Goal: Task Accomplishment & Management: Manage account settings

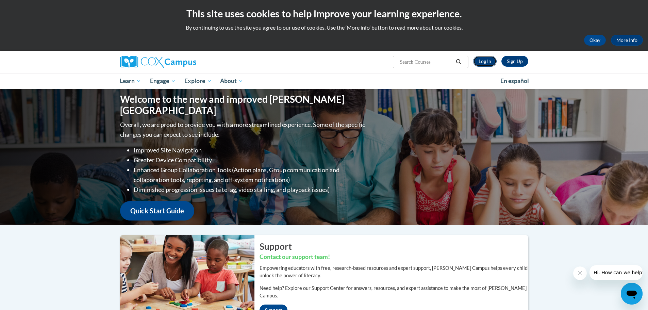
click at [482, 61] on link "Log In" at bounding box center [484, 61] width 23 height 11
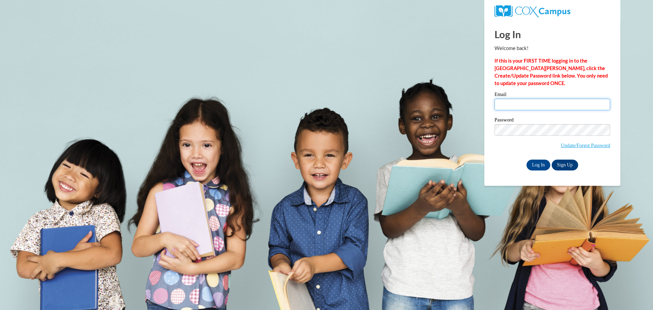
click at [540, 106] on input "Email" at bounding box center [552, 105] width 116 height 12
click at [497, 159] on div "Log In Sign Up" at bounding box center [552, 164] width 116 height 11
click at [501, 102] on input "Email" at bounding box center [552, 105] width 116 height 12
type input "baugust@kiel.k12.wi.us"
click at [539, 162] on input "Log In" at bounding box center [538, 164] width 24 height 11
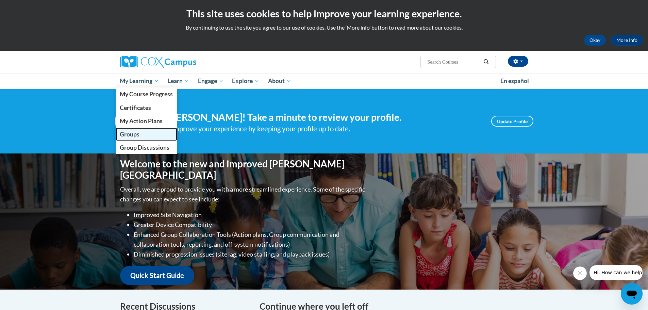
click at [138, 134] on span "Groups" at bounding box center [130, 134] width 20 height 7
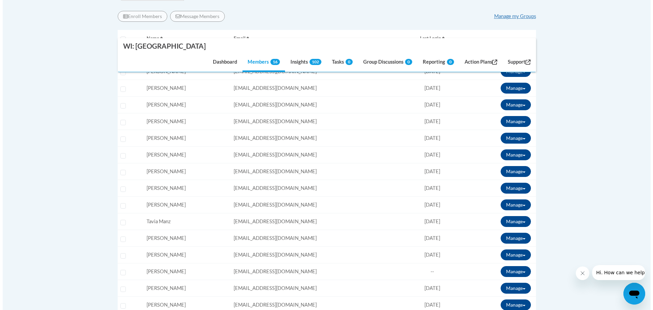
scroll to position [306, 0]
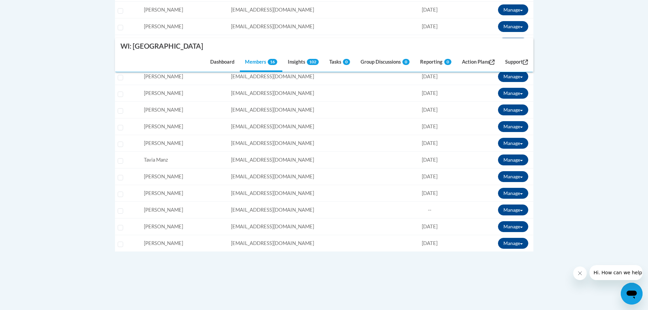
click at [422, 123] on span "08/19/2025" at bounding box center [430, 126] width 16 height 6
click at [510, 121] on button "Manage" at bounding box center [513, 126] width 30 height 11
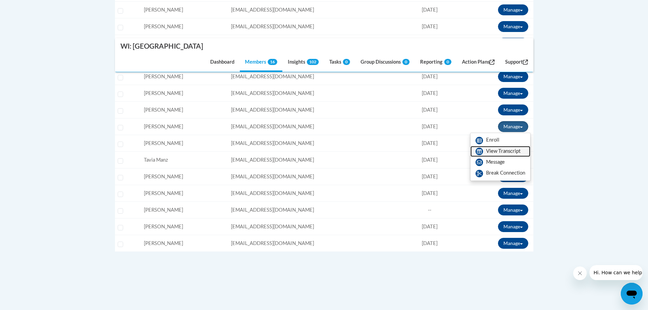
click at [488, 146] on link "View Transcript" at bounding box center [500, 151] width 60 height 11
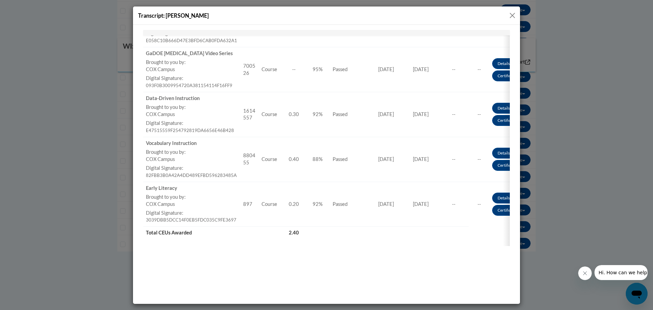
scroll to position [170, 0]
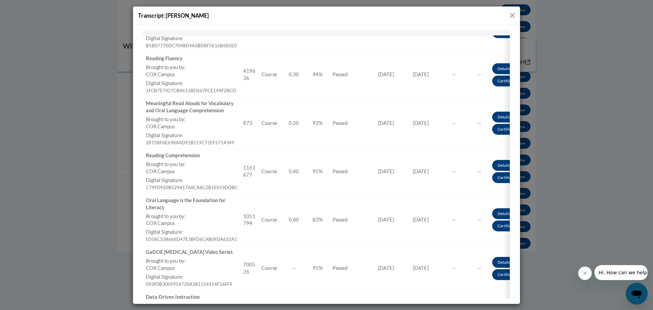
click at [511, 12] on button "Close" at bounding box center [512, 15] width 9 height 9
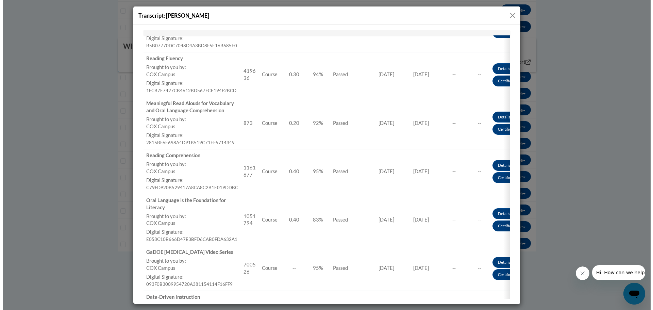
scroll to position [0, 0]
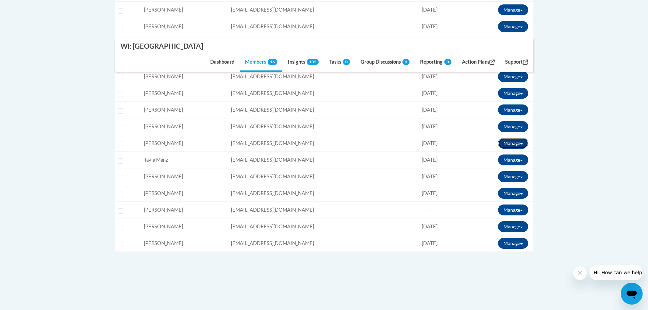
click at [520, 138] on button "Manage" at bounding box center [513, 143] width 30 height 11
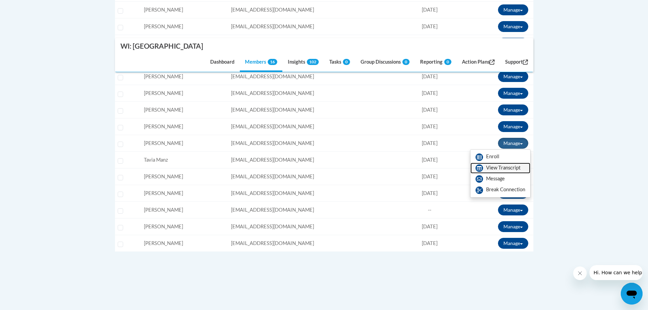
click at [506, 163] on link "View Transcript" at bounding box center [500, 168] width 60 height 11
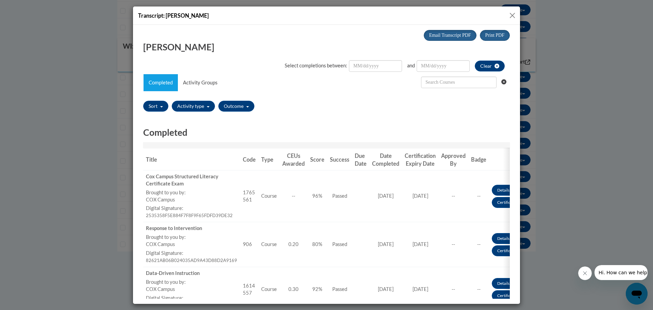
click at [511, 13] on button "Close" at bounding box center [512, 15] width 9 height 9
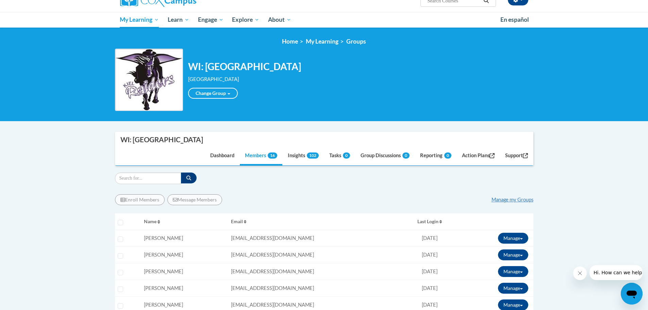
scroll to position [34, 0]
